Goal: Information Seeking & Learning: Learn about a topic

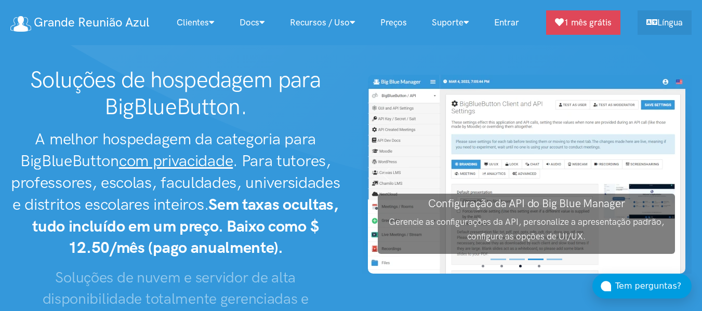
click at [399, 23] on link "Preços" at bounding box center [393, 22] width 51 height 22
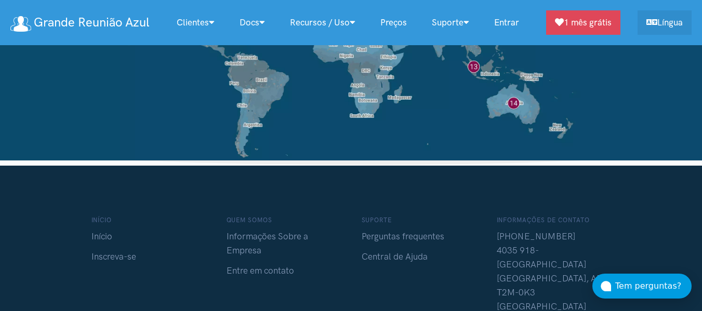
scroll to position [8833, 0]
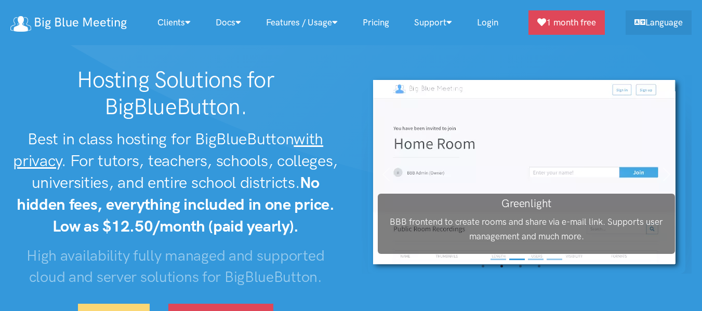
click at [385, 18] on link "Pricing" at bounding box center [375, 22] width 51 height 22
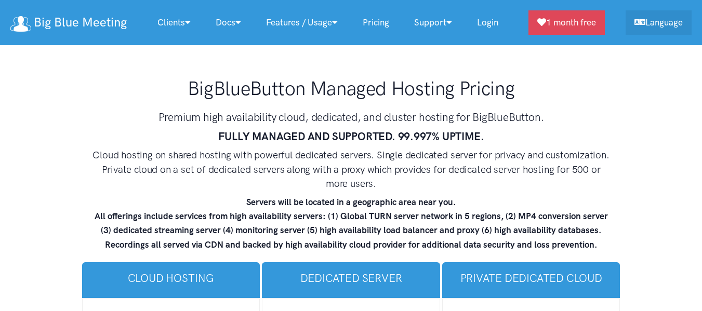
scroll to position [6197, 0]
